Goal: Find contact information: Find contact information

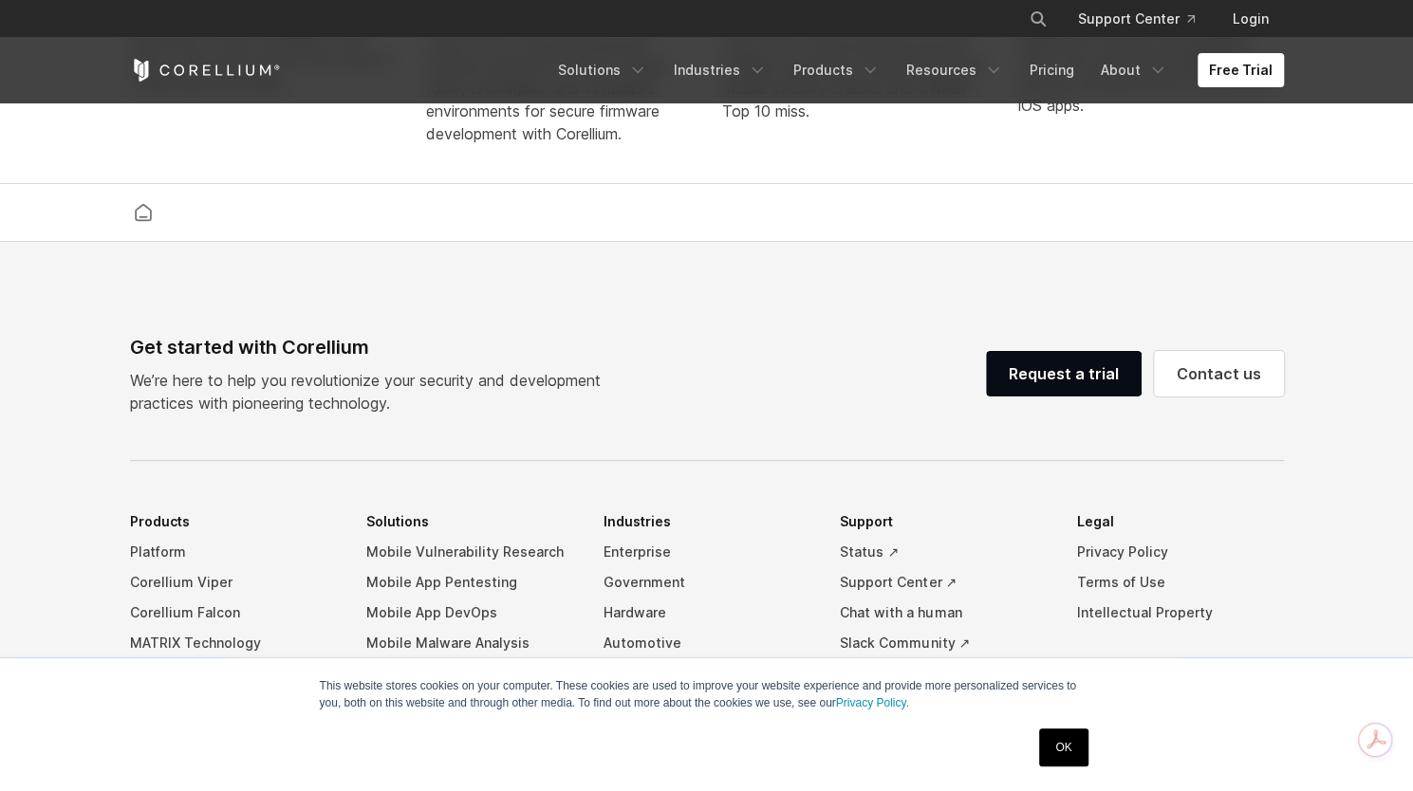
scroll to position [4465, 0]
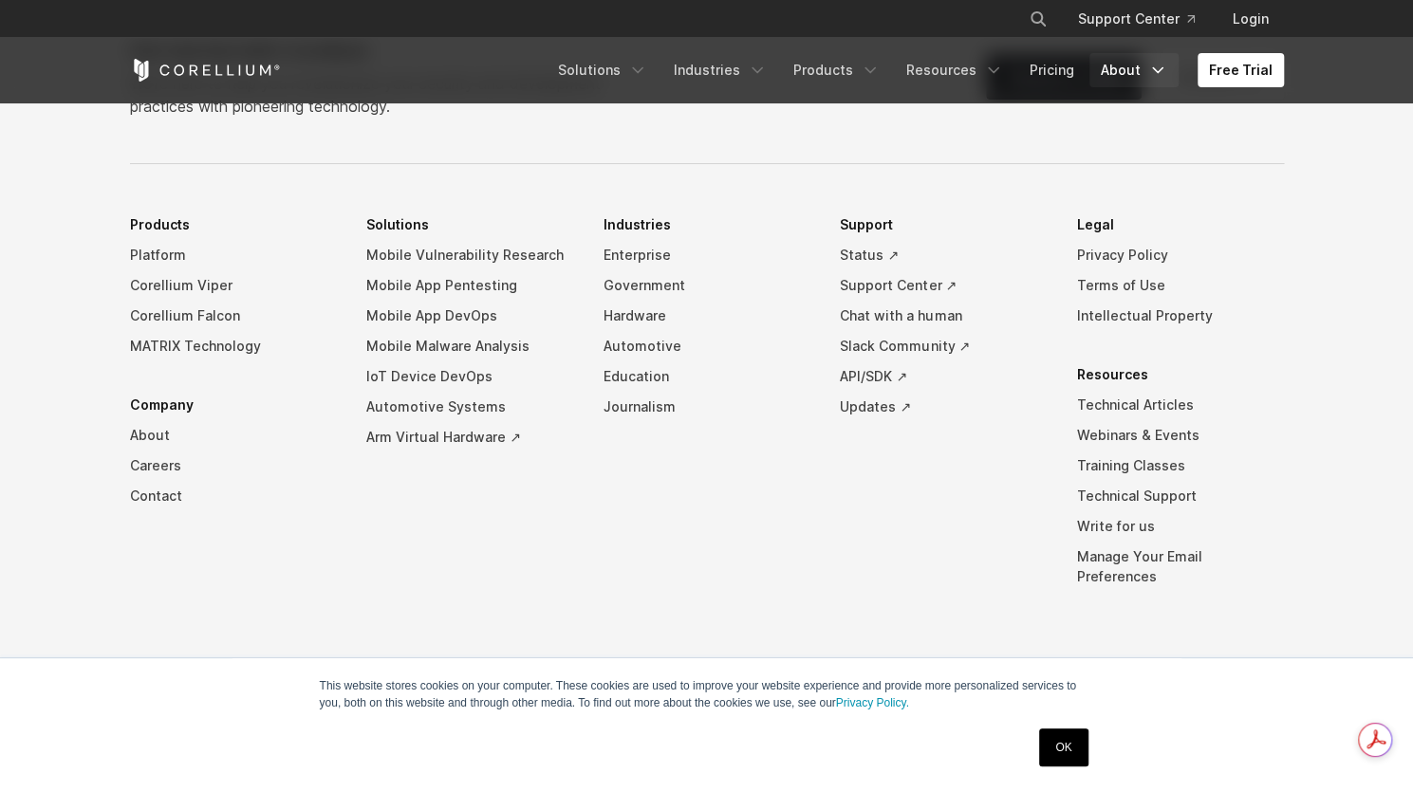
click at [1157, 75] on icon "Navigation Menu" at bounding box center [1157, 70] width 19 height 19
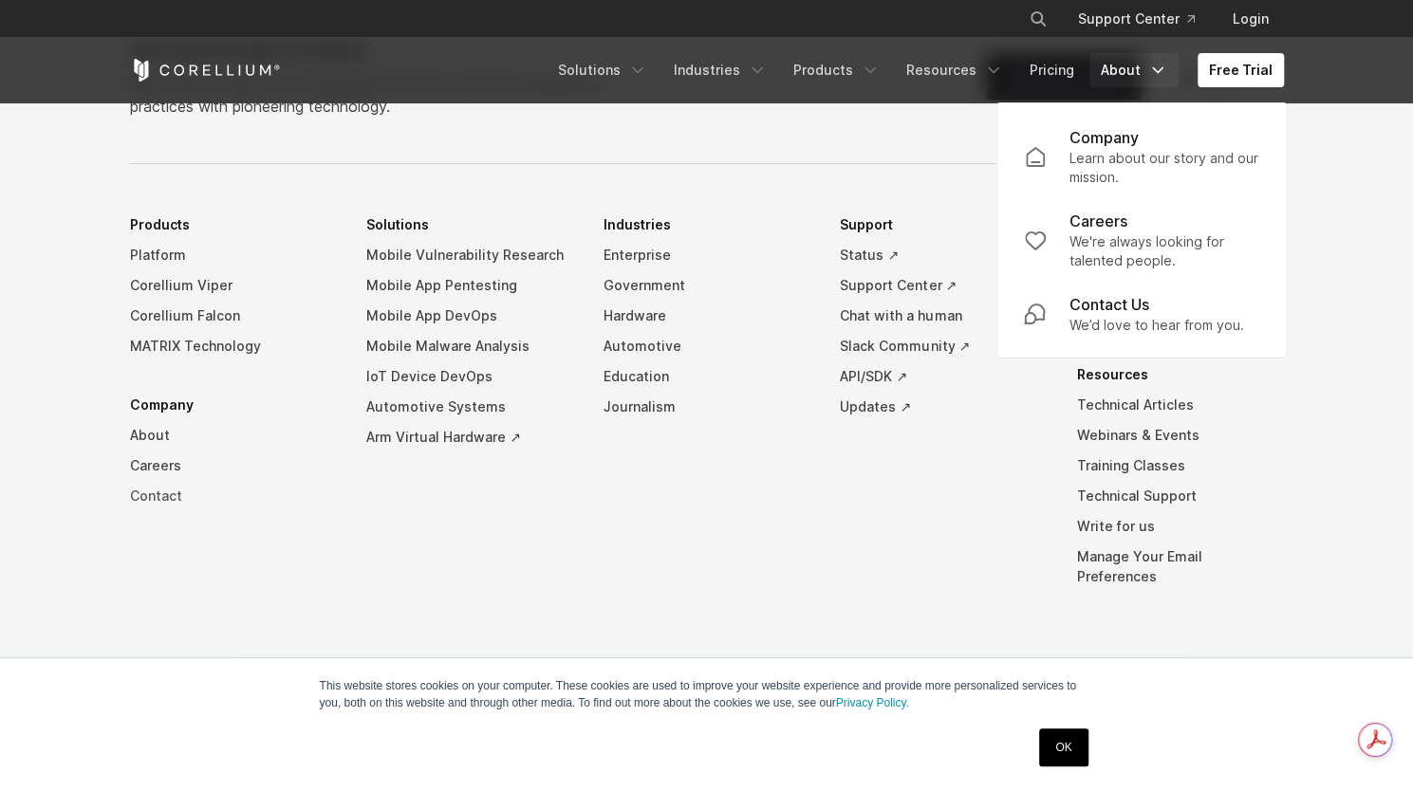
click at [151, 511] on link "Contact" at bounding box center [233, 496] width 207 height 30
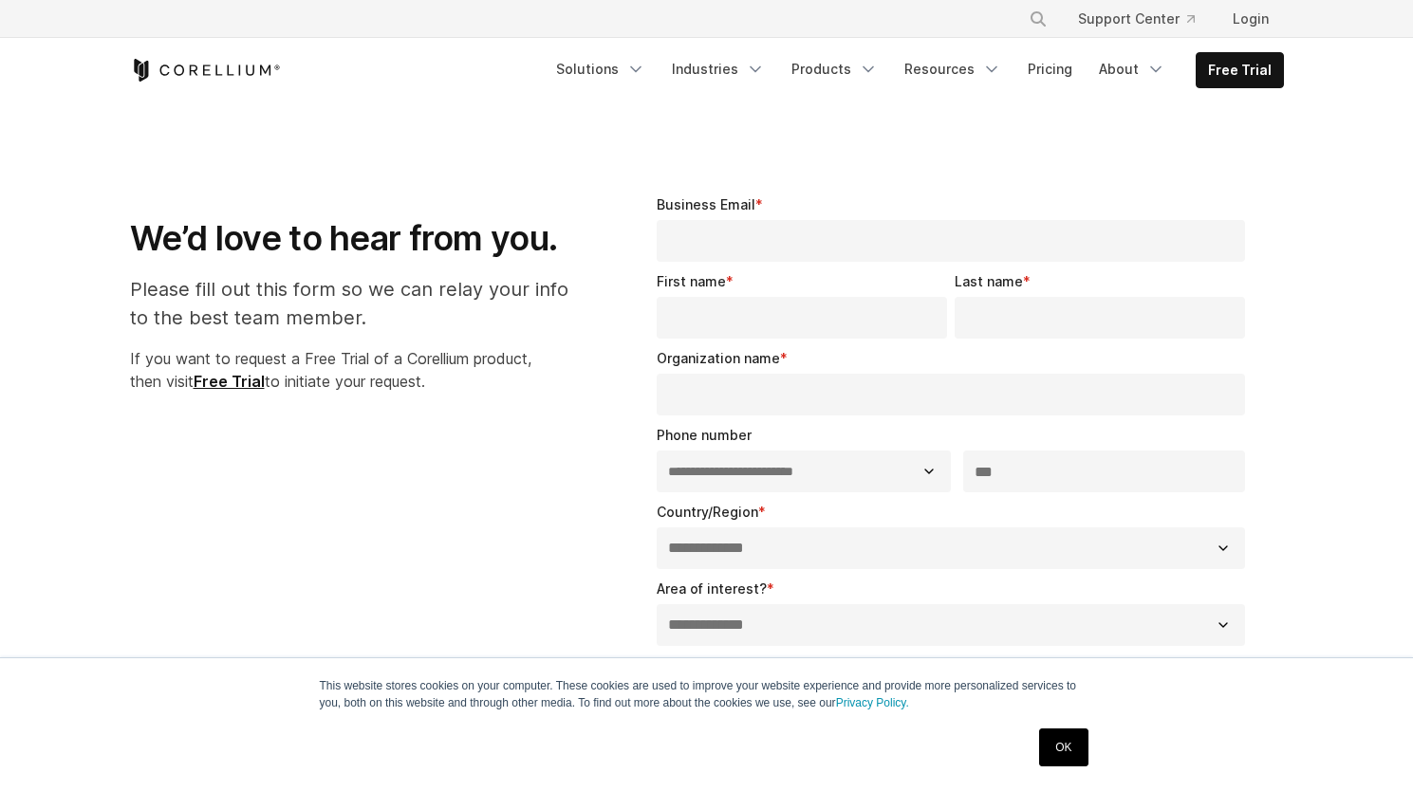
select select "**"
